Goal: Task Accomplishment & Management: Complete application form

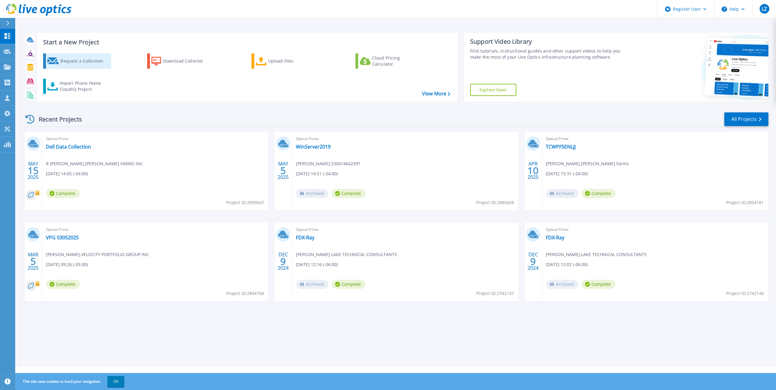
click at [83, 57] on div "Request a Collection" at bounding box center [85, 61] width 49 height 12
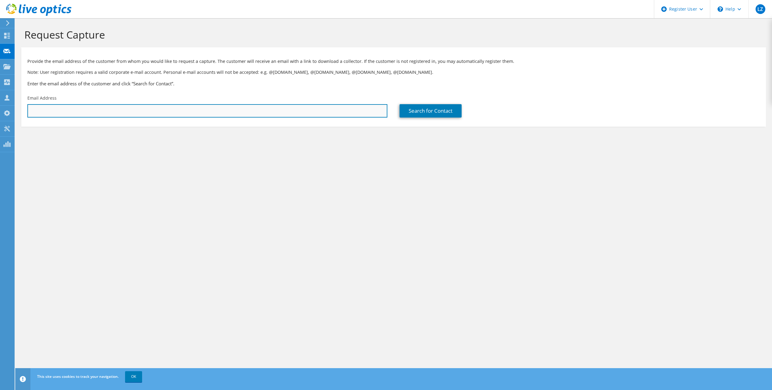
click at [157, 112] on input "text" at bounding box center [207, 110] width 360 height 13
paste input "Brian@matchboxrealty.com"
type input "Brian@matchboxrealty.com"
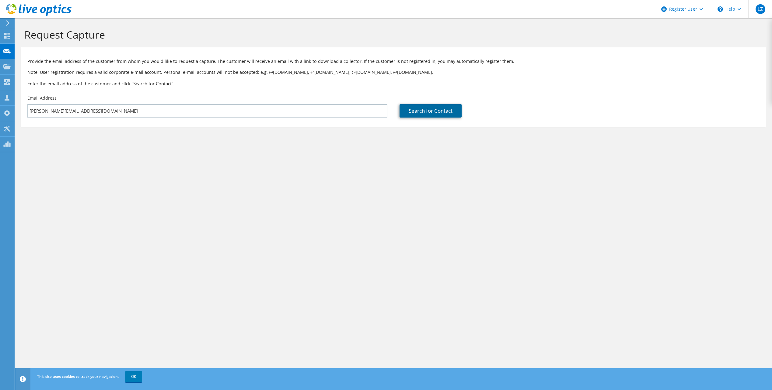
click at [423, 115] on link "Search for Contact" at bounding box center [430, 110] width 62 height 13
type input "FUNKHOUSER & ASSOC"
type input "Brian"
type input "Cowger"
type input "United States"
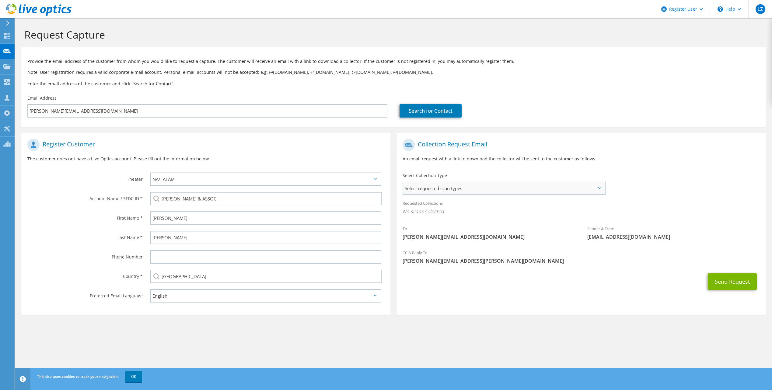
click at [506, 190] on span "Select requested scan types" at bounding box center [503, 188] width 201 height 12
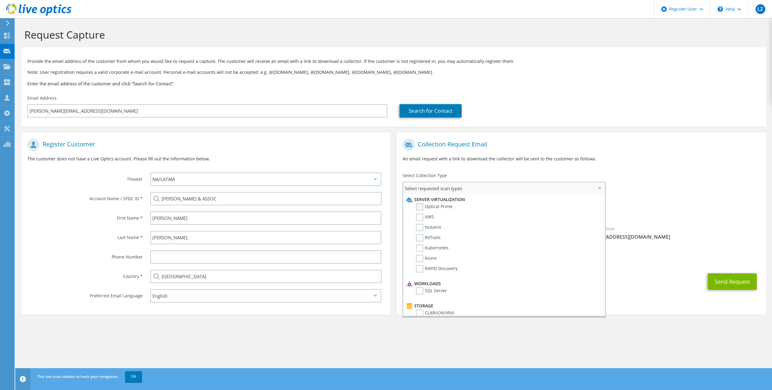
click at [444, 207] on label "Optical Prime" at bounding box center [434, 206] width 36 height 7
click at [0, 0] on input "Optical Prime" at bounding box center [0, 0] width 0 height 0
click at [676, 212] on span "Optical Prime" at bounding box center [580, 213] width 357 height 10
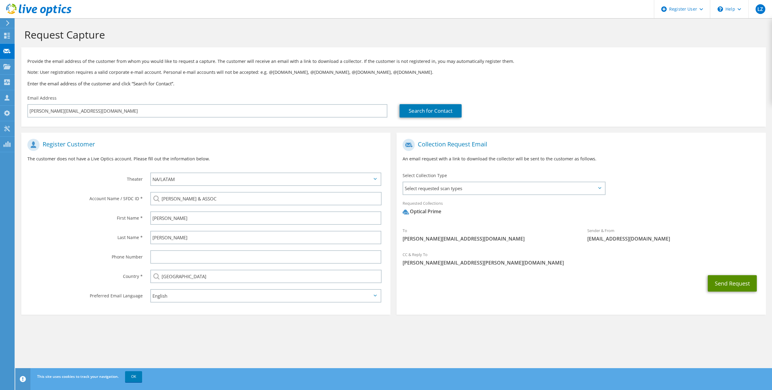
click at [729, 285] on button "Send Request" at bounding box center [731, 284] width 49 height 16
